Goal: Task Accomplishment & Management: Use online tool/utility

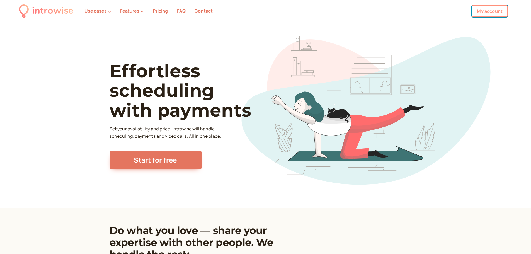
click at [495, 13] on link "My account" at bounding box center [490, 11] width 36 height 12
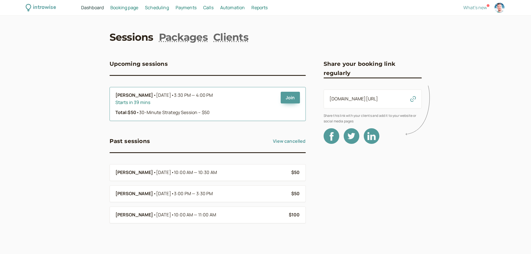
click at [175, 106] on div "Starts in 39 mins" at bounding box center [195, 102] width 161 height 7
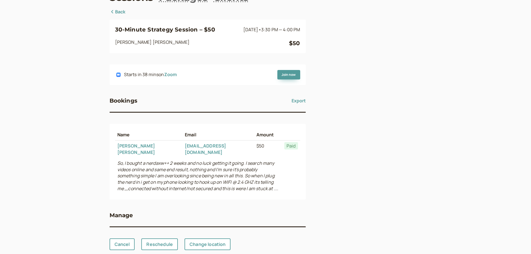
scroll to position [45, 0]
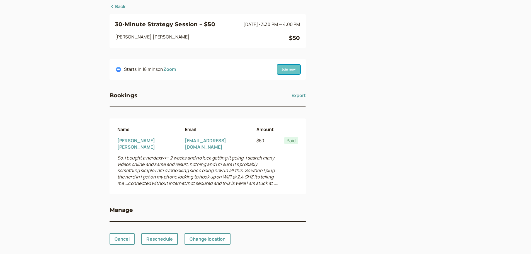
click at [283, 67] on link "Join now" at bounding box center [288, 69] width 23 height 9
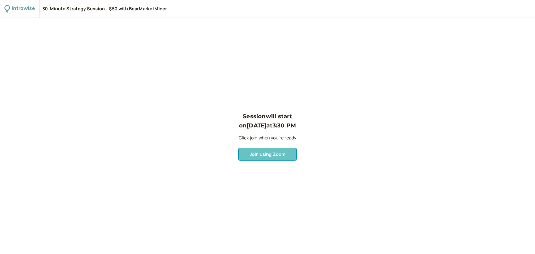
click at [269, 153] on span "Join using Zoom" at bounding box center [268, 154] width 36 height 6
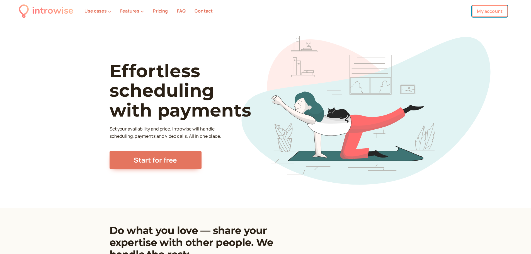
click at [495, 12] on link "My account" at bounding box center [490, 11] width 36 height 12
